Goal: Obtain resource: Download file/media

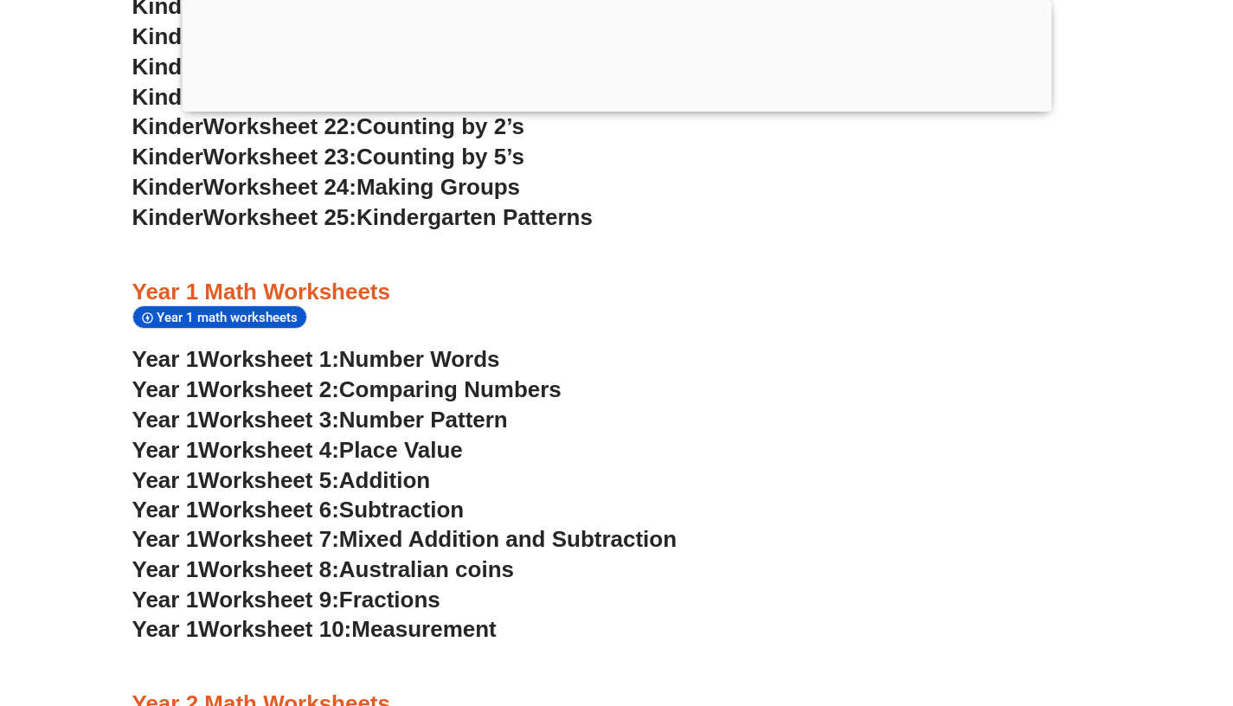
scroll to position [1419, 0]
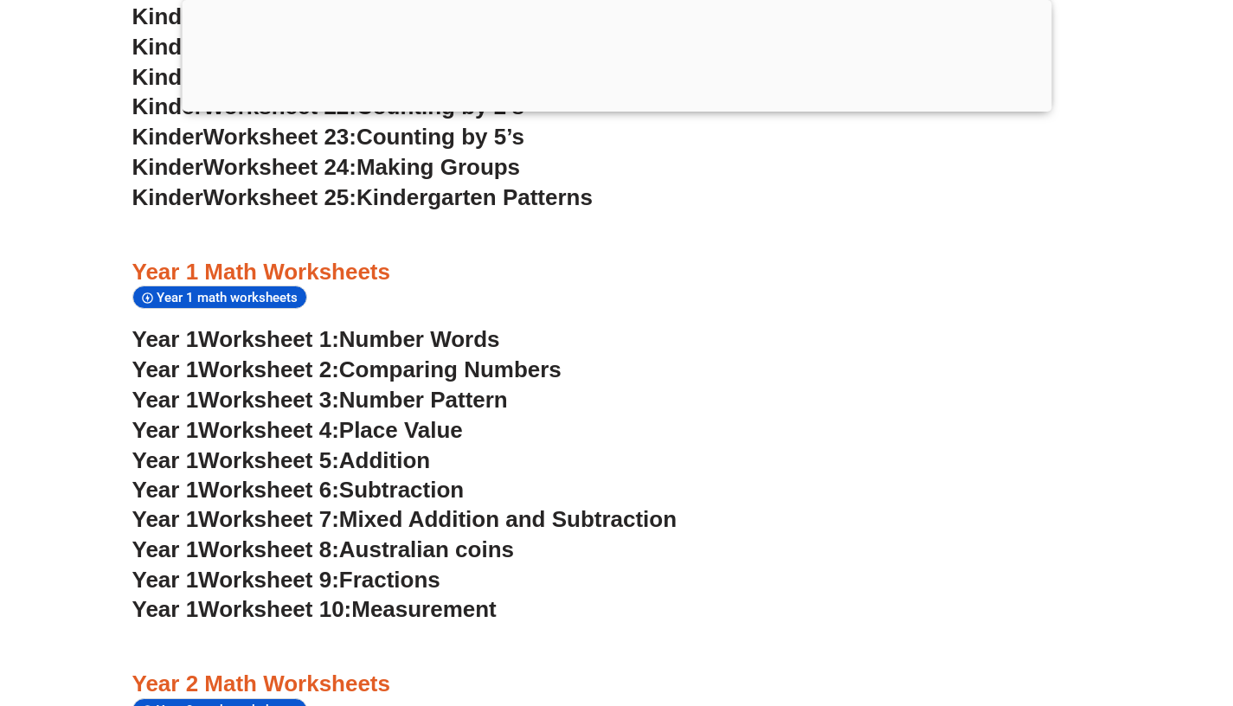
click at [245, 295] on span "Year 1 math worksheets" at bounding box center [230, 298] width 146 height 16
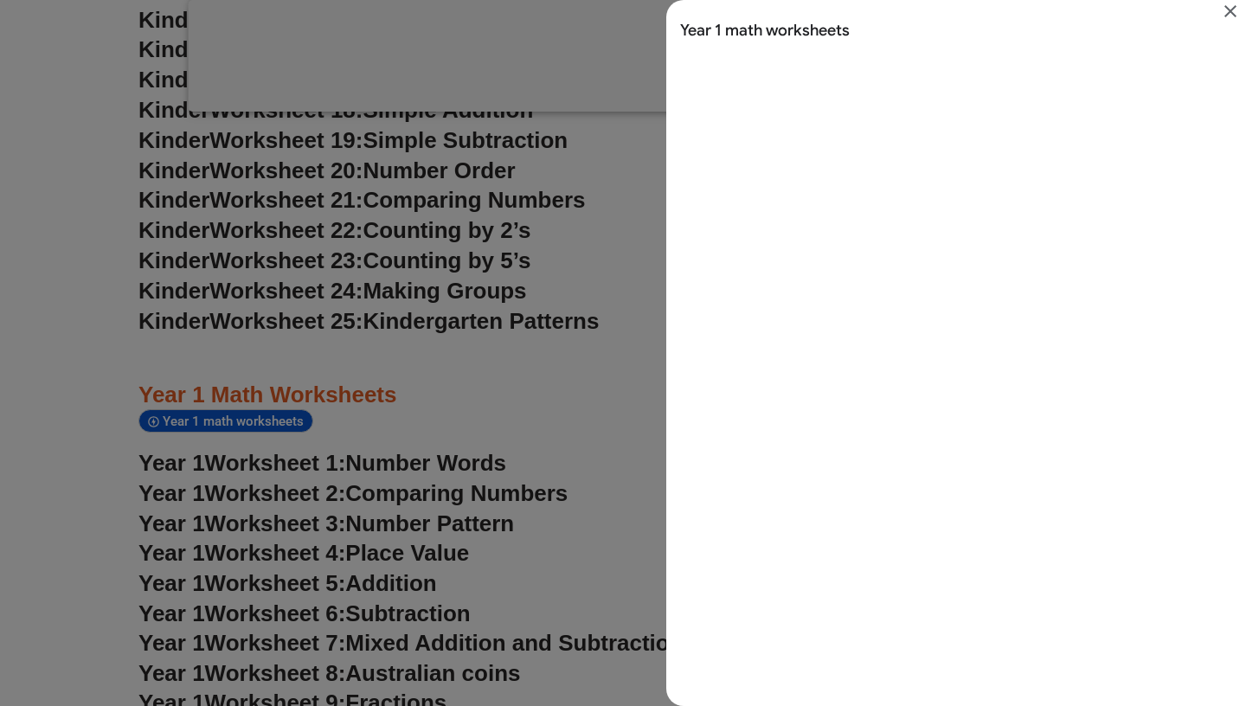
scroll to position [0, 0]
click at [1232, 10] on icon "Close" at bounding box center [1230, 11] width 12 height 12
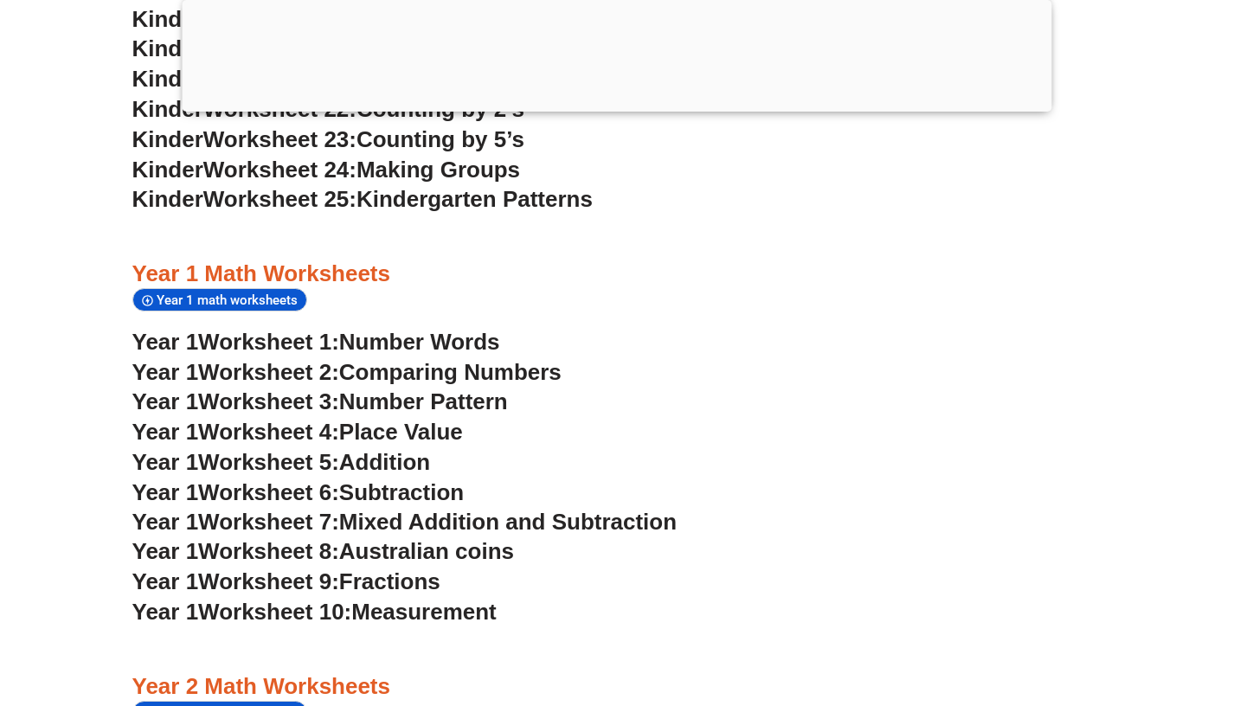
scroll to position [1576, 0]
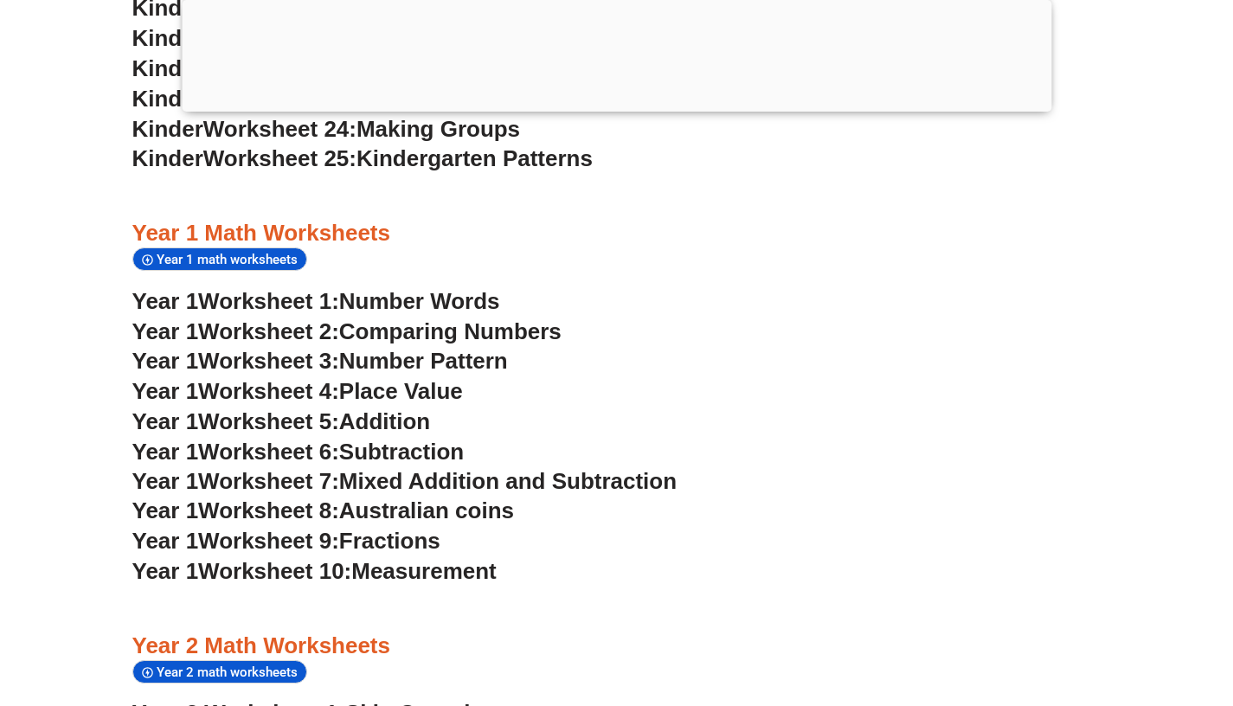
click at [347, 288] on h3 "Year 1 Worksheet 1: Number Words" at bounding box center [616, 301] width 969 height 29
click at [339, 296] on span "Worksheet 1:" at bounding box center [268, 301] width 141 height 26
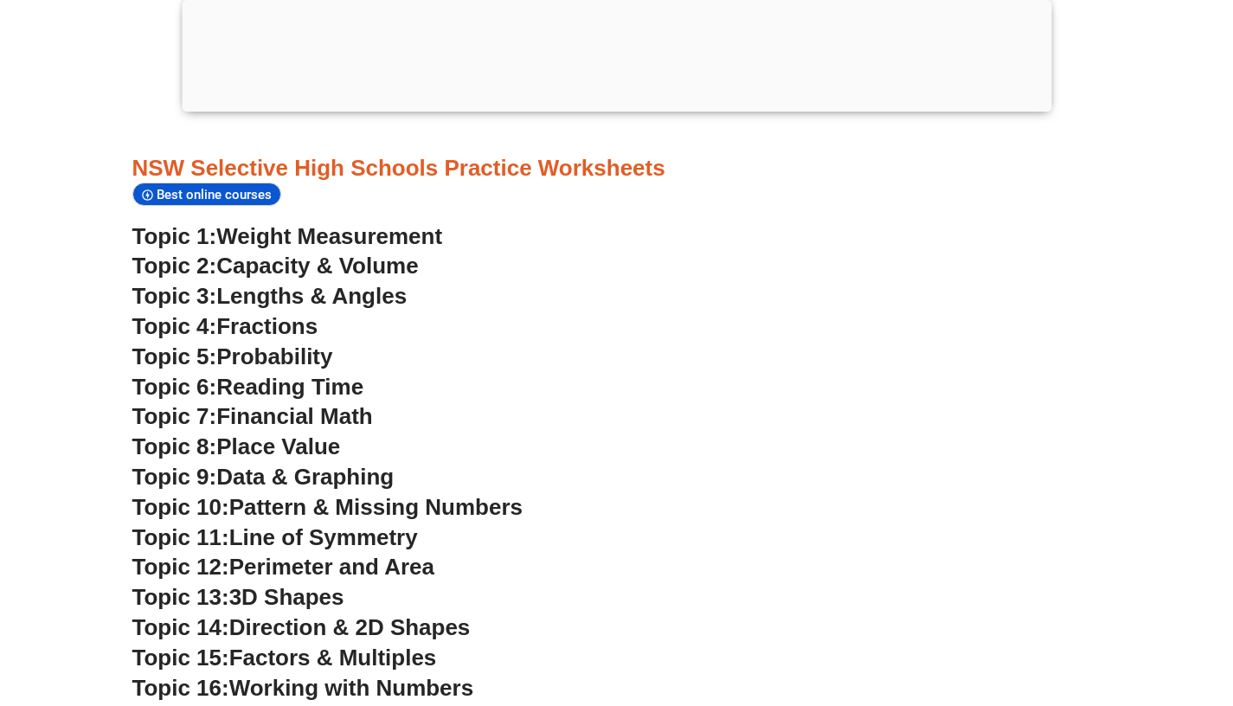
scroll to position [4588, 0]
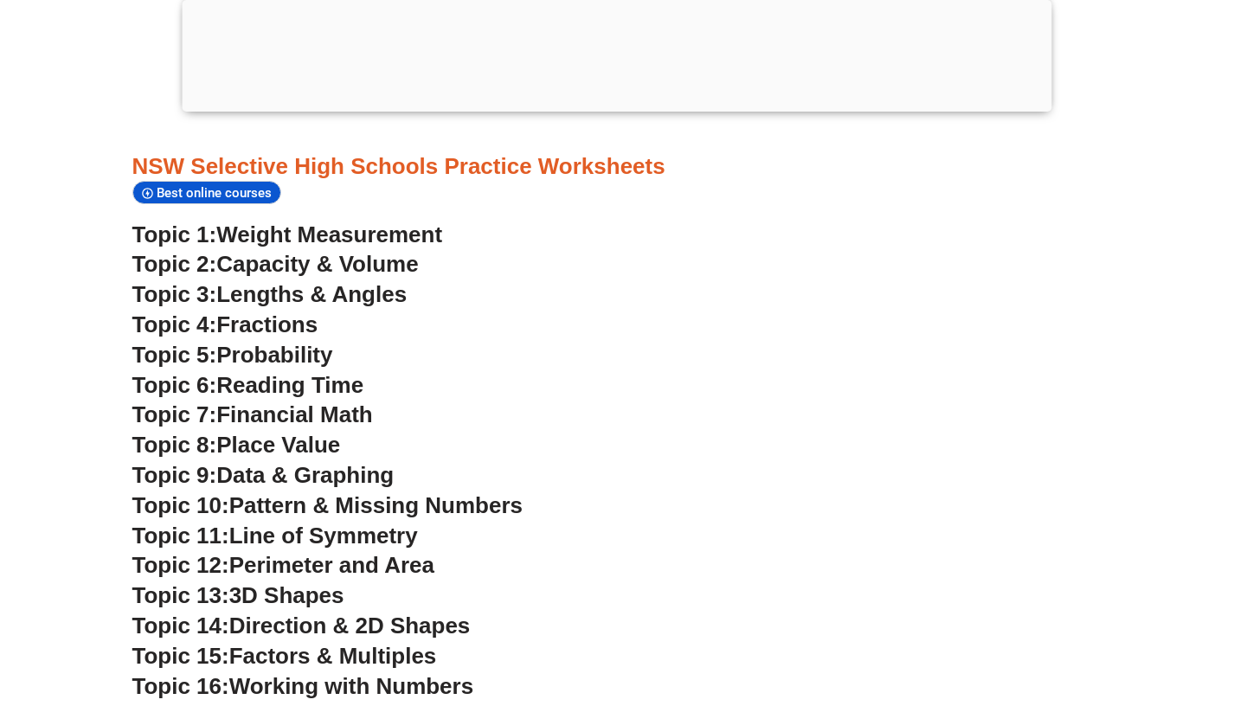
click at [354, 227] on span "Weight Measurement" at bounding box center [329, 235] width 226 height 26
click at [376, 261] on span "Capacity & Volume" at bounding box center [317, 264] width 202 height 26
click at [267, 288] on span "Lengths & Angles" at bounding box center [311, 294] width 190 height 26
click at [273, 315] on span "Fractions" at bounding box center [266, 324] width 101 height 26
click at [290, 364] on span "Probability" at bounding box center [274, 355] width 116 height 26
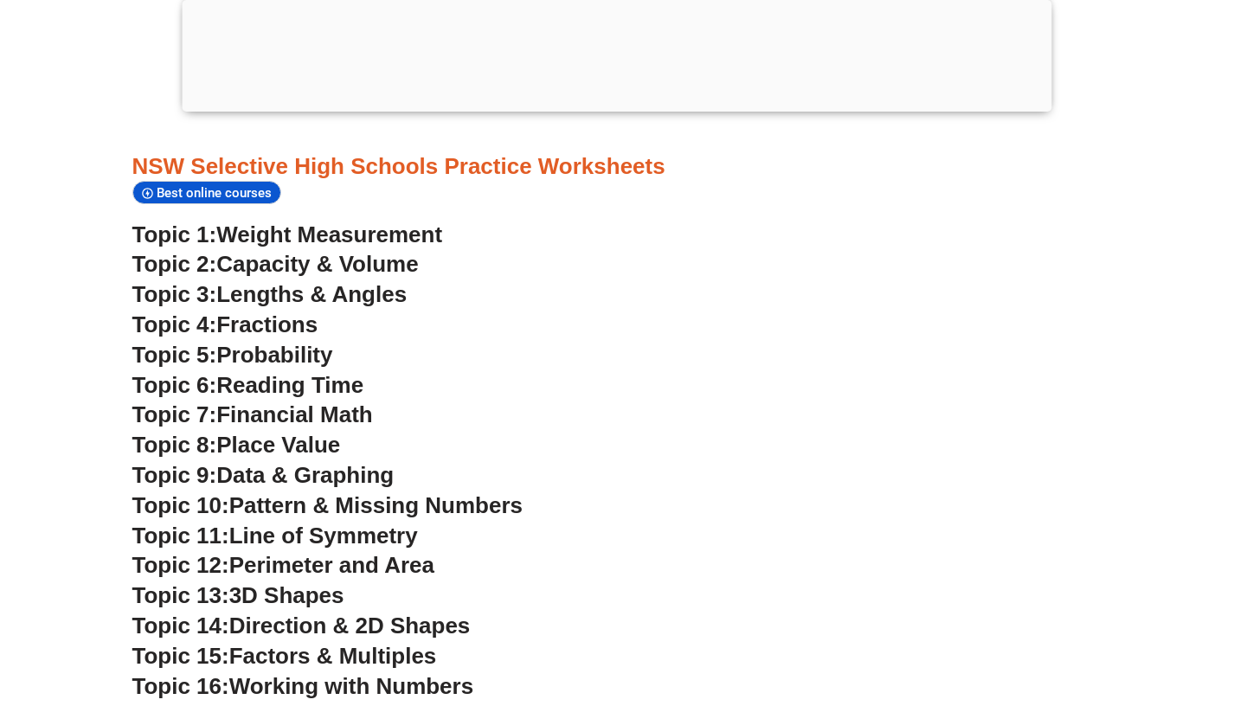
click at [311, 389] on span "Reading Time" at bounding box center [289, 385] width 147 height 26
click at [284, 423] on span "Financial Math" at bounding box center [294, 414] width 156 height 26
click at [299, 451] on span "Place Value" at bounding box center [278, 445] width 124 height 26
click at [313, 478] on span "Data & Graphing" at bounding box center [304, 475] width 177 height 26
click at [282, 511] on span "Pattern & Missing Numbers" at bounding box center [375, 505] width 293 height 26
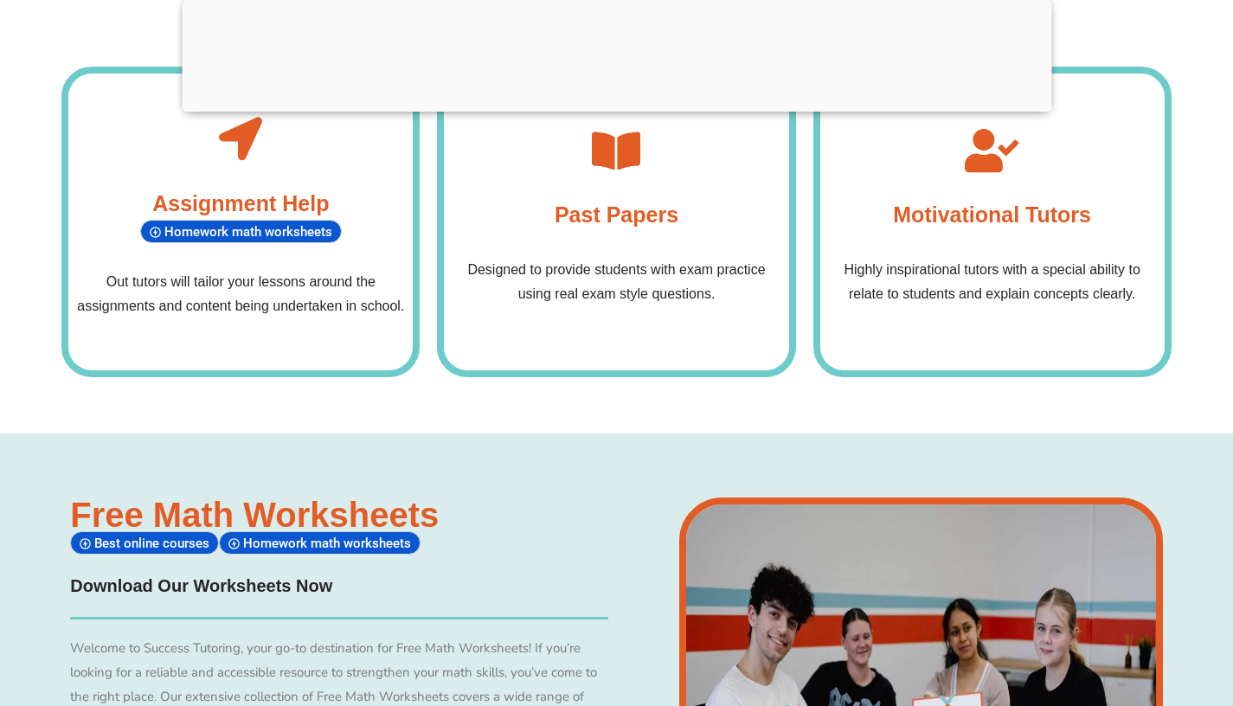
scroll to position [6926, 0]
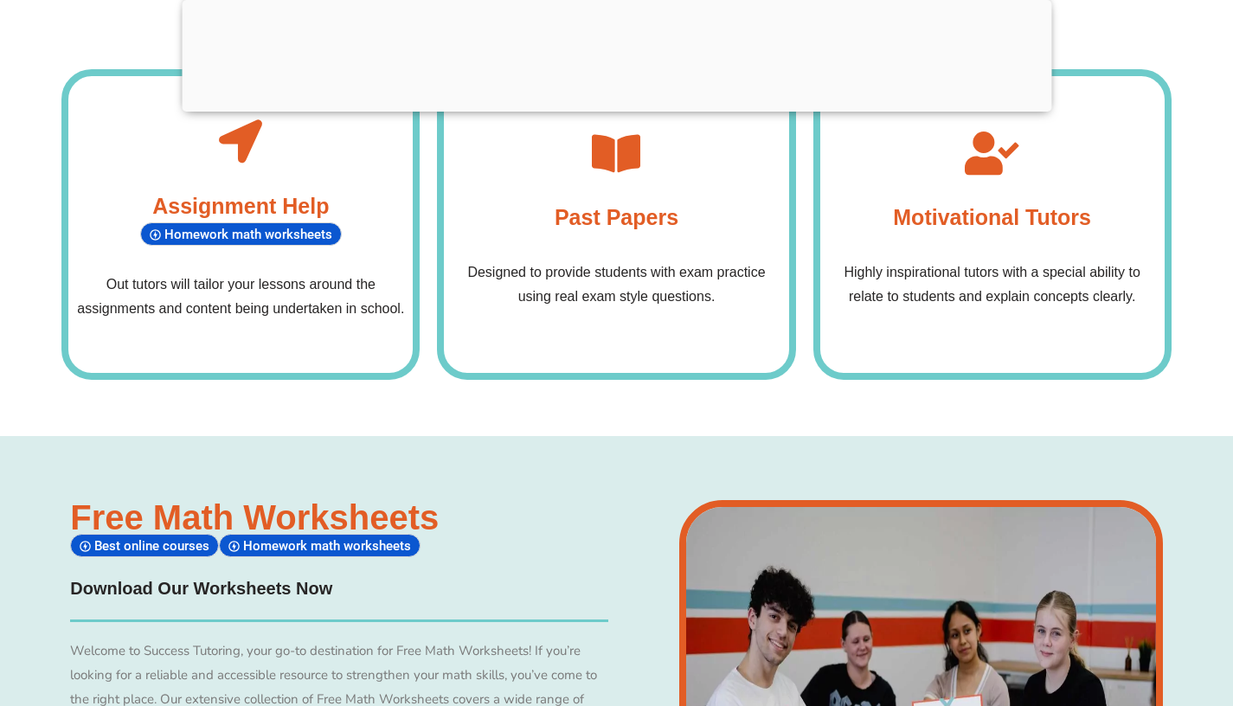
click at [288, 199] on h4 "Assignment Help" at bounding box center [241, 206] width 202 height 35
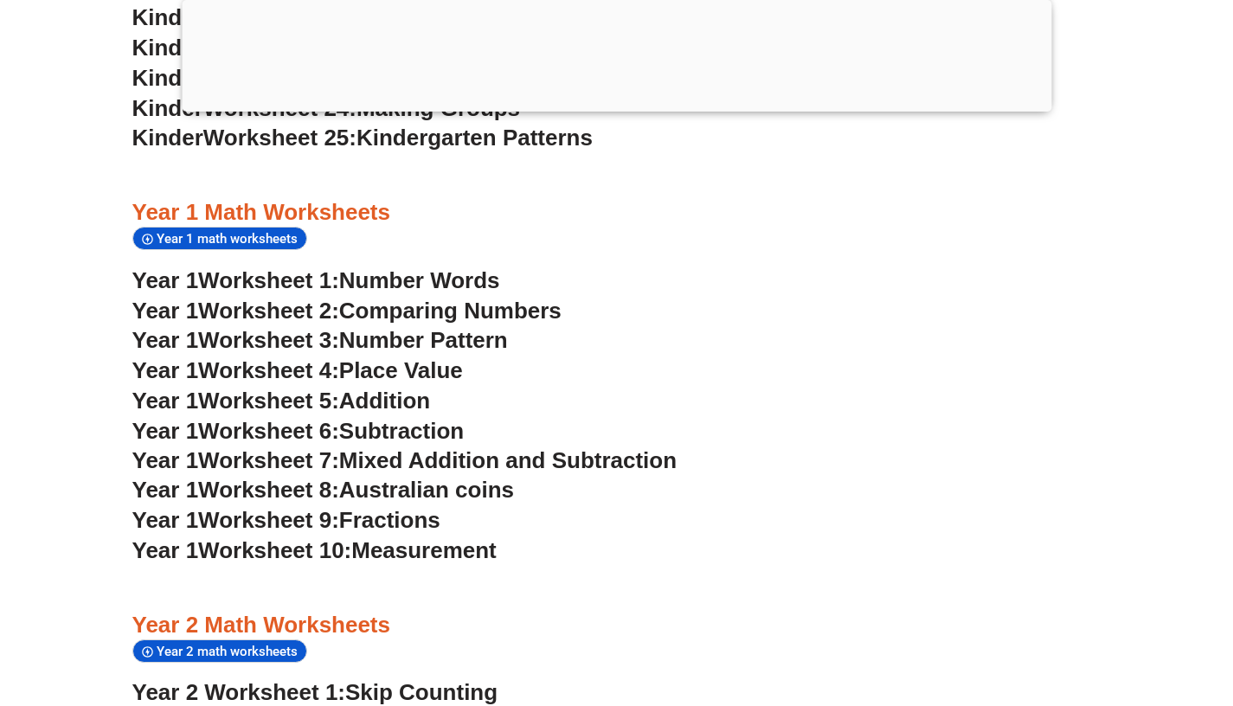
scroll to position [1576, 0]
